Goal: Register for event/course

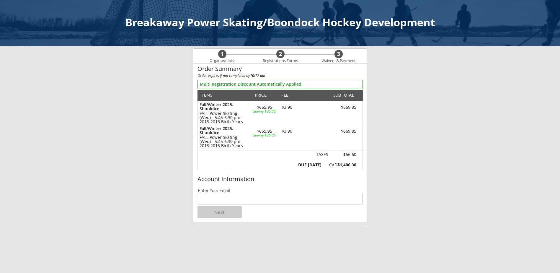
click at [217, 199] on input "email" at bounding box center [280, 199] width 165 height 12
click at [235, 199] on input "email" at bounding box center [280, 199] width 165 height 12
type input "[EMAIL_ADDRESS][DOMAIN_NAME]"
click at [217, 210] on button "Next" at bounding box center [219, 212] width 44 height 12
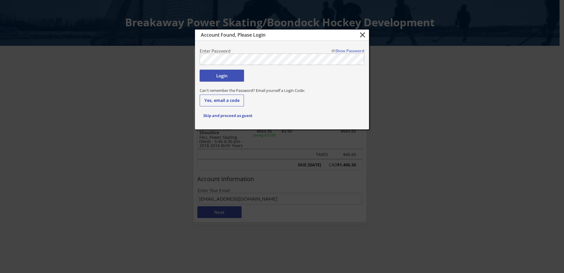
click at [216, 77] on button "Login" at bounding box center [222, 76] width 44 height 12
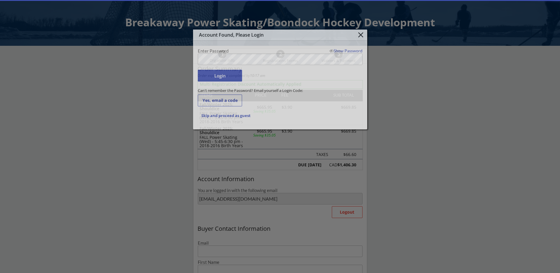
type input "[EMAIL_ADDRESS][DOMAIN_NAME]"
type input "[PERSON_NAME]"
type input "[PHONE_NUMBER]"
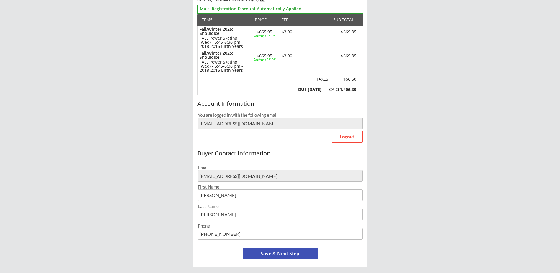
scroll to position [89, 0]
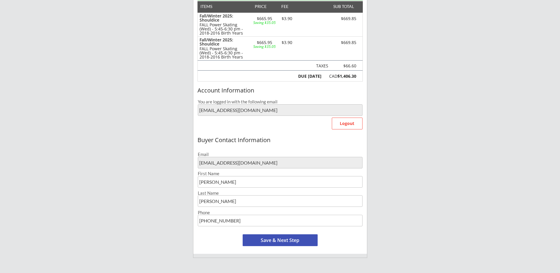
click at [277, 239] on button "Save & Next Step" at bounding box center [280, 240] width 75 height 12
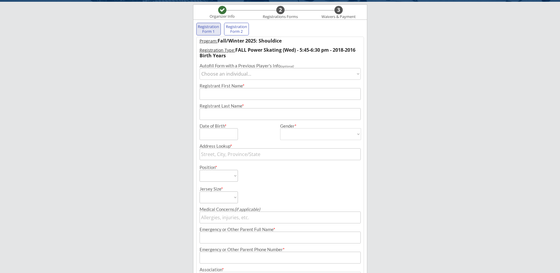
scroll to position [43, 0]
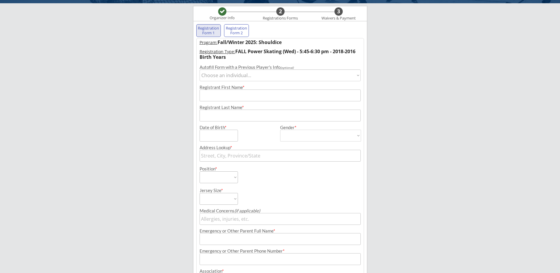
click at [211, 77] on select "Choose an individual... [PERSON_NAME] [PERSON_NAME]" at bounding box center [280, 75] width 161 height 12
select select ""1348695171700984260__LOOKUP__1735767398553x951239966398087200""
click at [200, 69] on select "Choose an individual... [PERSON_NAME] [PERSON_NAME]" at bounding box center [280, 75] width 161 height 12
type input "[PERSON_NAME]"
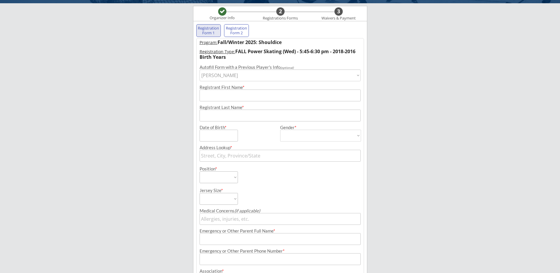
type input "[DATE]"
type input "[STREET_ADDRESS]"
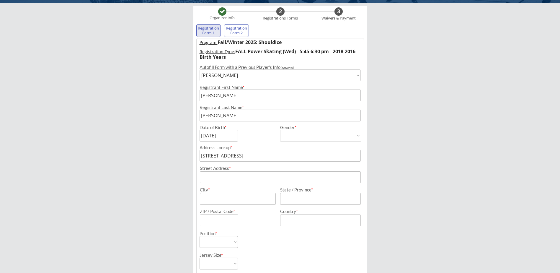
type input "[DEMOGRAPHIC_DATA]"
select select ""[DEMOGRAPHIC_DATA]""
select select ""Forward""
select select ""Youth M""
type input "[PERSON_NAME]"
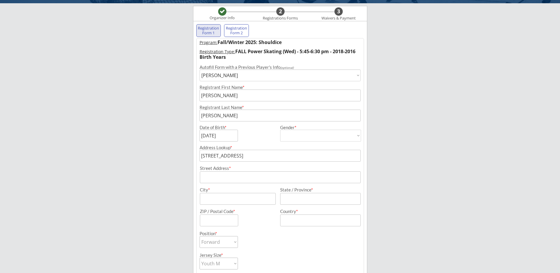
type input "[PHONE_NUMBER]"
click at [238, 177] on input "input" at bounding box center [280, 177] width 161 height 12
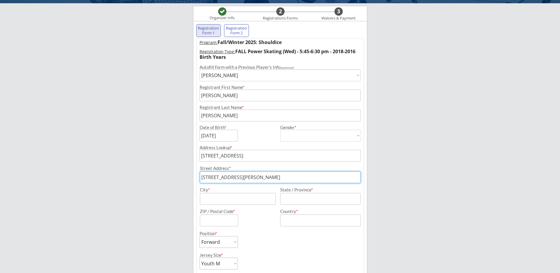
type input "[STREET_ADDRESS][PERSON_NAME]"
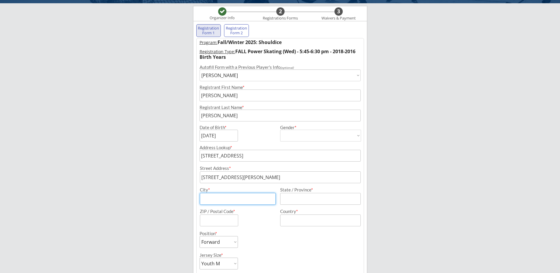
click at [258, 200] on input "input" at bounding box center [238, 199] width 76 height 12
click at [288, 198] on input "input" at bounding box center [320, 199] width 81 height 12
click at [230, 202] on input "input" at bounding box center [238, 199] width 76 height 12
type input "[GEOGRAPHIC_DATA]"
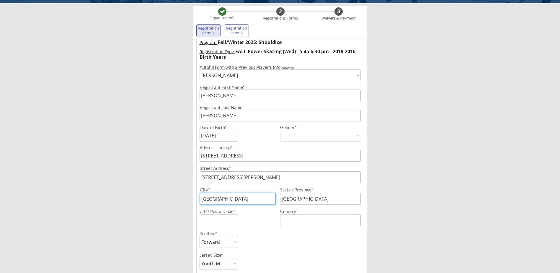
type input "T3E 7S3"
type input "[GEOGRAPHIC_DATA]"
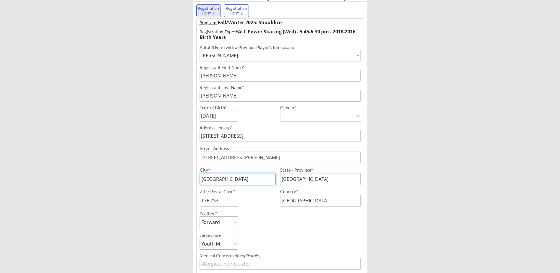
scroll to position [102, 0]
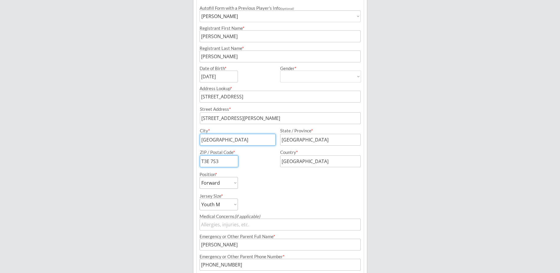
click at [225, 160] on input "input" at bounding box center [219, 161] width 38 height 12
drag, startPoint x: 222, startPoint y: 160, endPoint x: 211, endPoint y: 159, distance: 11.5
click at [211, 159] on input "input" at bounding box center [219, 161] width 38 height 12
type input "T3E 6B1"
click at [248, 163] on div "ZIP / Postal Code *" at bounding box center [236, 158] width 78 height 17
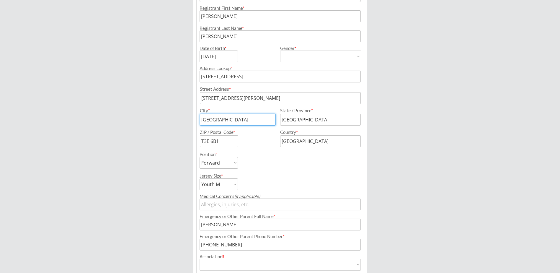
scroll to position [131, 0]
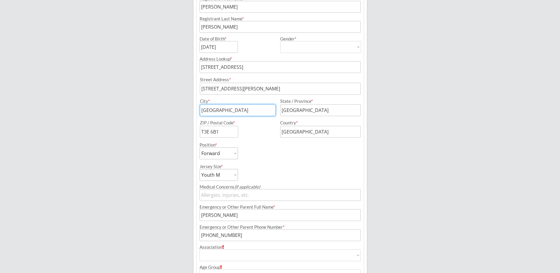
click at [233, 153] on select "Forward Defense Goalie" at bounding box center [219, 153] width 38 height 12
click at [234, 174] on select "Youth S Youth M Youth L Youth XL Adult S Adult M Adult L Adult XL" at bounding box center [219, 175] width 38 height 12
select select ""Youth L""
click at [200, 169] on select "Youth S Youth M Youth L Youth XL Adult S Adult M Adult L Adult XL" at bounding box center [219, 175] width 38 height 12
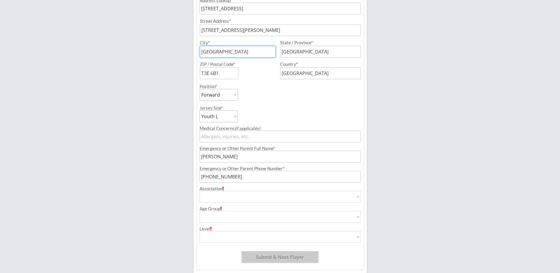
scroll to position [190, 0]
click at [249, 196] on select "Airdrie Blackfoot Hockey Association Bow River Bruins Bow Valley Hockey Society…" at bounding box center [280, 196] width 161 height 12
select select ""Glenlake Hawks Minor Hockey Club""
click at [200, 190] on select "Airdrie Blackfoot Hockey Association Bow River Bruins Bow Valley Hockey Society…" at bounding box center [280, 196] width 161 height 12
type input "Glenlake Hawks Minor Hockey Club"
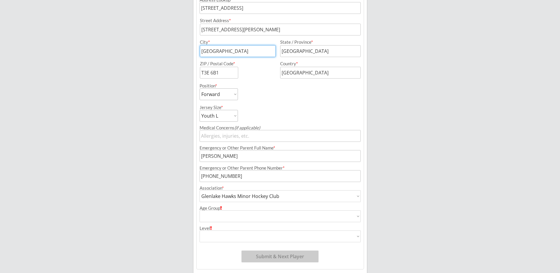
click at [227, 215] on select "House League U7 U9 U11 U13 U15 U16 U18 U21 College/University Active Start U10 …" at bounding box center [280, 216] width 161 height 12
select select ""U11""
click at [200, 210] on select "House League U7 U9 U11 U13 U15 U16 U18 U21 College/University Active Start U10 …" at bounding box center [280, 216] width 161 height 12
type input "U11"
click at [274, 236] on select "Division 1 Division 2 Division 3 Division 4 Division 5 Division 6 Division 7 AA…" at bounding box center [280, 236] width 161 height 12
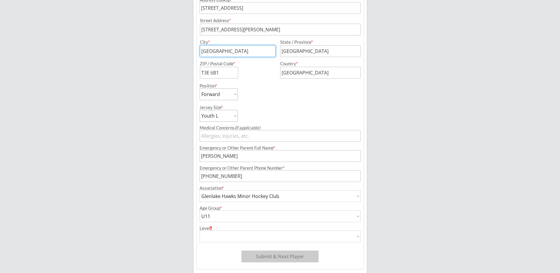
select select ""Division 3""
click at [200, 230] on select "Division 1 Division 2 Division 3 Division 4 Division 5 Division 6 Division 7 AA…" at bounding box center [280, 236] width 161 height 12
type input "Division 3"
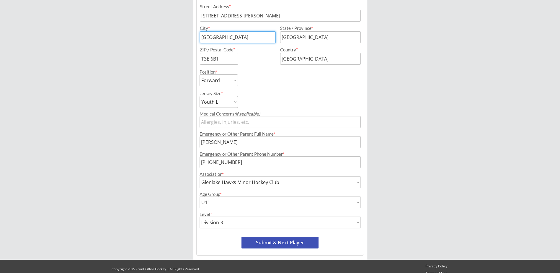
scroll to position [211, 0]
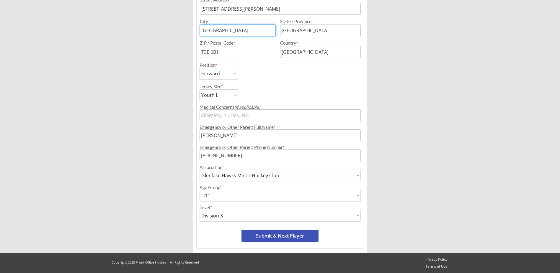
click at [292, 233] on button "Submit & Next Player" at bounding box center [279, 236] width 77 height 12
select select ""PLACEHOLDER_1427118222253""
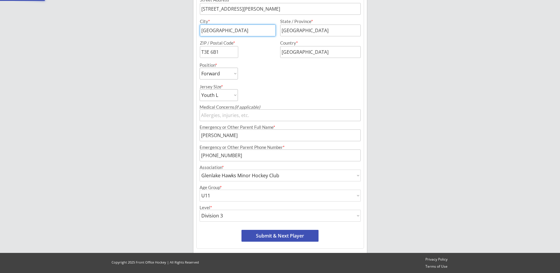
select select ""PLACEHOLDER_1427118222253""
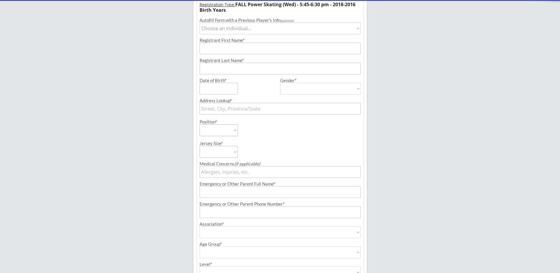
scroll to position [48, 0]
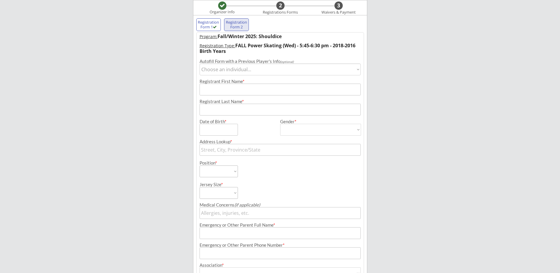
click at [237, 70] on select "Choose an individual... [PERSON_NAME] [PERSON_NAME]" at bounding box center [280, 69] width 161 height 12
select select ""1348695171700984260__LOOKUP__1741732369944x138222385103896580""
click at [200, 63] on select "Choose an individual... [PERSON_NAME] [PERSON_NAME]" at bounding box center [280, 69] width 161 height 12
type input "[PERSON_NAME]"
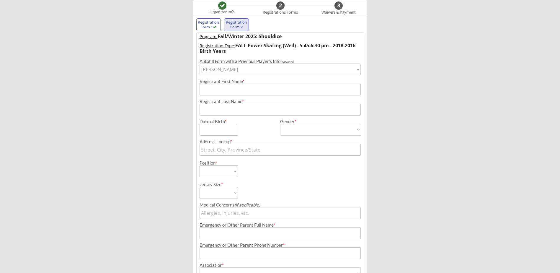
type input "[DATE]"
type input "[STREET_ADDRESS]"
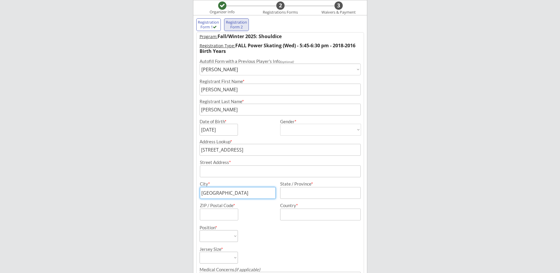
type input "[DEMOGRAPHIC_DATA]"
select select ""[DEMOGRAPHIC_DATA]""
select select ""Forward""
select select ""Youth M""
type input "[PERSON_NAME]"
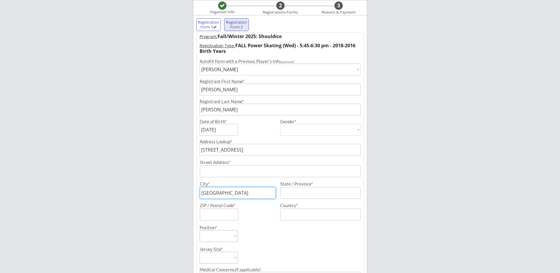
type input "[PHONE_NUMBER]"
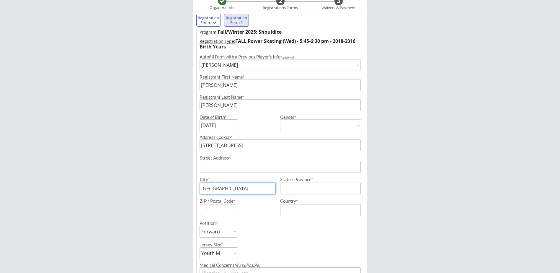
scroll to position [78, 0]
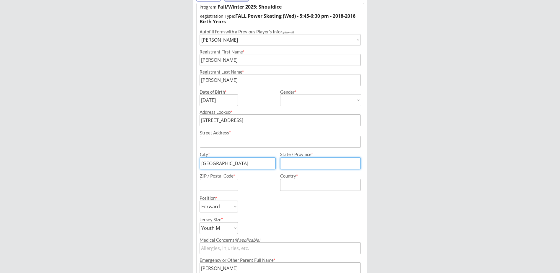
click at [296, 161] on input "input" at bounding box center [320, 163] width 81 height 12
click at [247, 138] on input "input" at bounding box center [280, 142] width 161 height 12
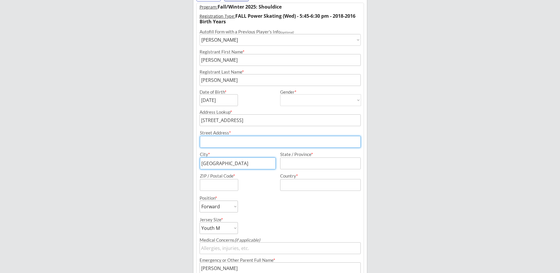
click at [246, 143] on input "input" at bounding box center [280, 142] width 161 height 12
type input "[STREET_ADDRESS][PERSON_NAME]"
click at [290, 164] on input "input" at bounding box center [320, 163] width 81 height 12
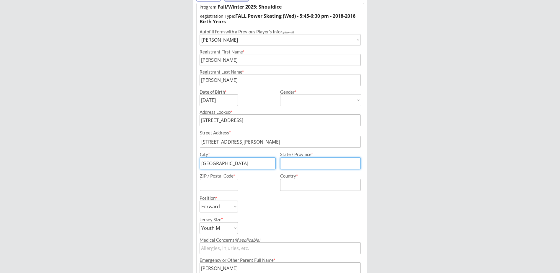
type input "[GEOGRAPHIC_DATA]"
type input "T3E 7S3"
type input "[GEOGRAPHIC_DATA]"
click at [223, 185] on input "input" at bounding box center [219, 185] width 38 height 12
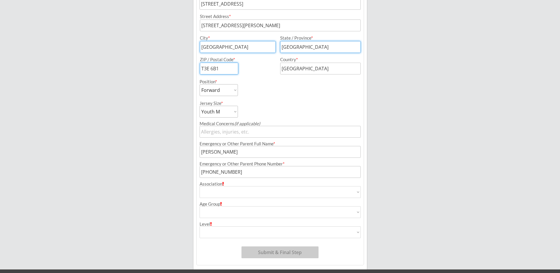
scroll to position [196, 0]
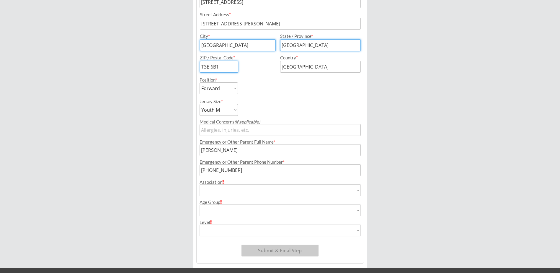
type input "T3E 6B1"
click at [222, 189] on select "Airdrie Blackfoot Hockey Association Bow River Bruins Bow Valley Hockey Society…" at bounding box center [280, 190] width 161 height 12
select select ""Glenlake Hawks Minor Hockey Club""
click at [200, 184] on select "Airdrie Blackfoot Hockey Association Bow River Bruins Bow Valley Hockey Society…" at bounding box center [280, 190] width 161 height 12
type input "Glenlake Hawks Minor Hockey Club"
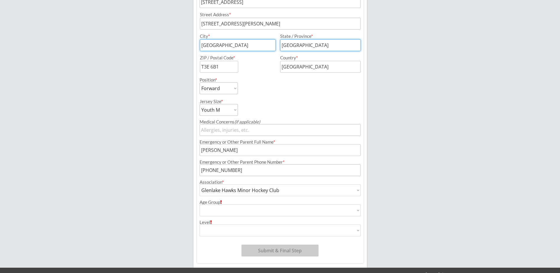
click at [223, 215] on select "House League U7 U9 U11 U13 U15 U16 U18 U21 College/University Active Start U10 …" at bounding box center [280, 210] width 161 height 12
select select ""U9""
click at [200, 204] on select "House League U7 U9 U11 U13 U15 U16 U18 U21 College/University Active Start U10 …" at bounding box center [280, 210] width 161 height 12
type input "U9"
click at [226, 227] on select "Division 1 Division 2 Division 3 Division 4 Division 5 Division 6 Division 7 AA…" at bounding box center [280, 230] width 161 height 12
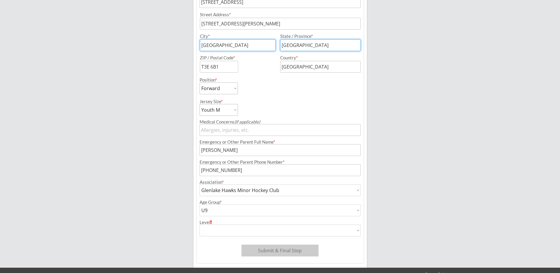
select select ""Division 3""
click at [200, 224] on select "Division 1 Division 2 Division 3 Division 4 Division 5 Division 6 Division 7 AA…" at bounding box center [280, 230] width 161 height 12
type input "Division 3"
click at [267, 253] on button "Submit & Final Step" at bounding box center [279, 250] width 77 height 12
click at [224, 47] on input "input" at bounding box center [238, 45] width 76 height 12
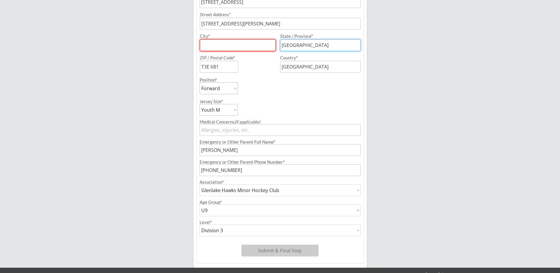
click at [308, 50] on input "input" at bounding box center [320, 45] width 81 height 12
click at [288, 254] on button "Submit & Final Step" at bounding box center [279, 250] width 77 height 12
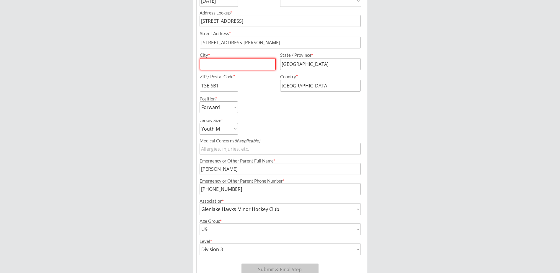
scroll to position [166, 0]
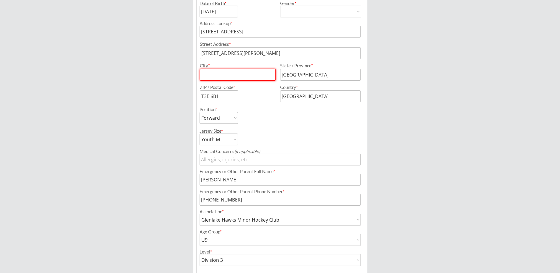
click at [219, 79] on input "input" at bounding box center [238, 75] width 76 height 12
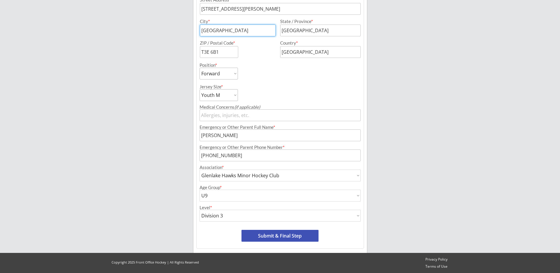
type input "[GEOGRAPHIC_DATA]"
click at [283, 233] on button "Submit & Final Step" at bounding box center [279, 236] width 77 height 12
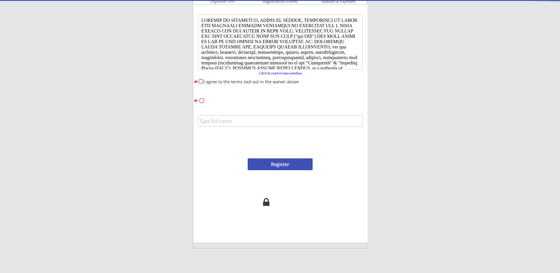
scroll to position [0, 0]
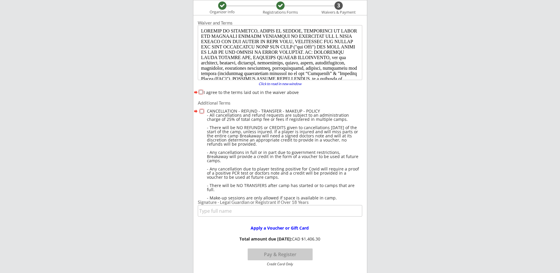
click at [200, 93] on input "I agree to the terms laid out in the waiver above" at bounding box center [201, 92] width 4 height 4
checkbox input "true"
click at [200, 110] on input "checkbox" at bounding box center [202, 111] width 4 height 4
checkbox input "true"
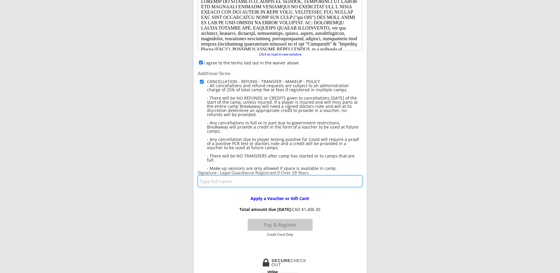
click at [282, 181] on input "input" at bounding box center [280, 181] width 164 height 12
type input "[PERSON_NAME]"
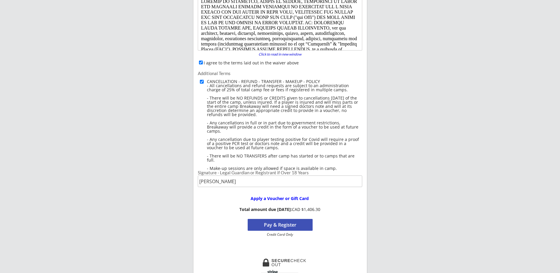
click at [273, 225] on button "Pay & Register" at bounding box center [280, 225] width 65 height 12
